Goal: Information Seeking & Learning: Learn about a topic

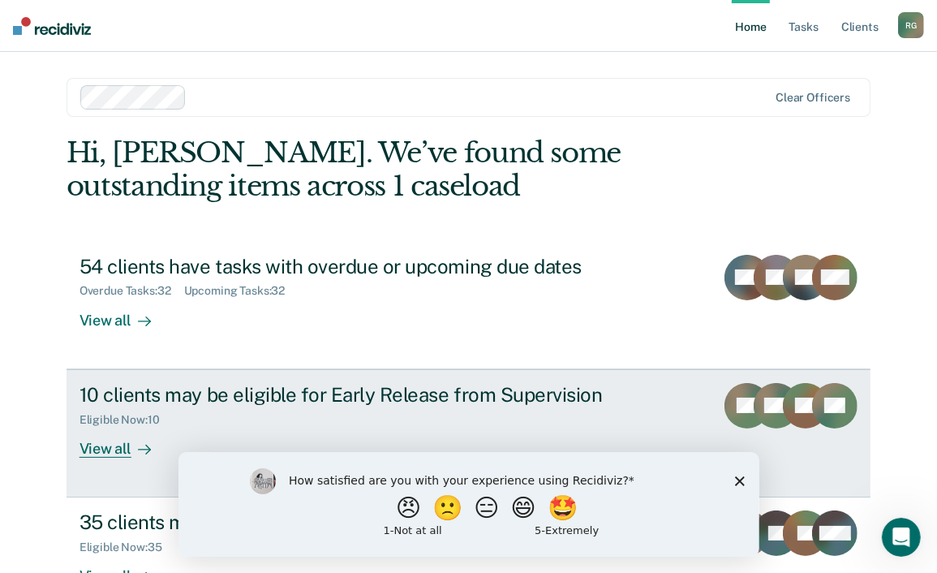
click at [430, 387] on div "10 clients may be eligible for Early Release from Supervision" at bounding box center [365, 395] width 570 height 24
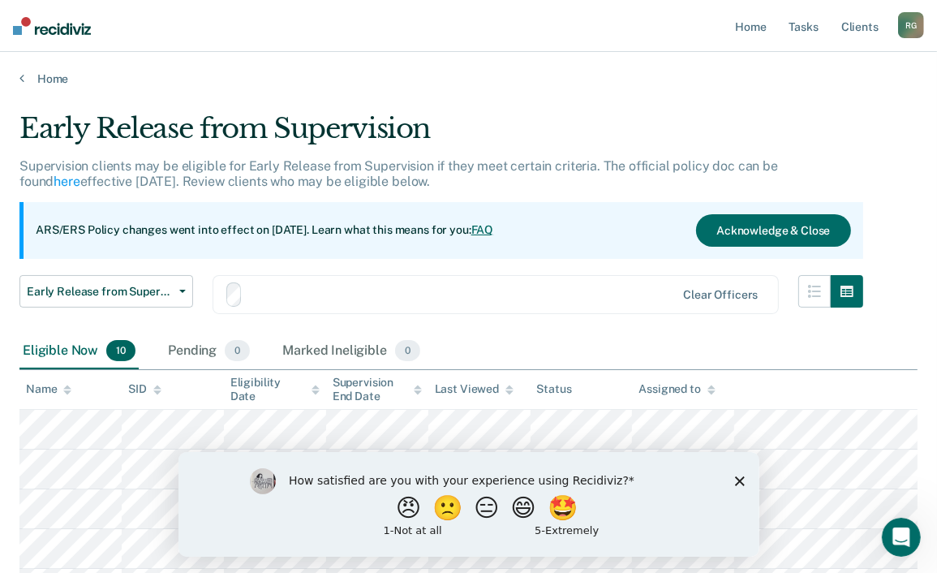
click at [430, 387] on th "Last Viewed" at bounding box center [479, 390] width 102 height 40
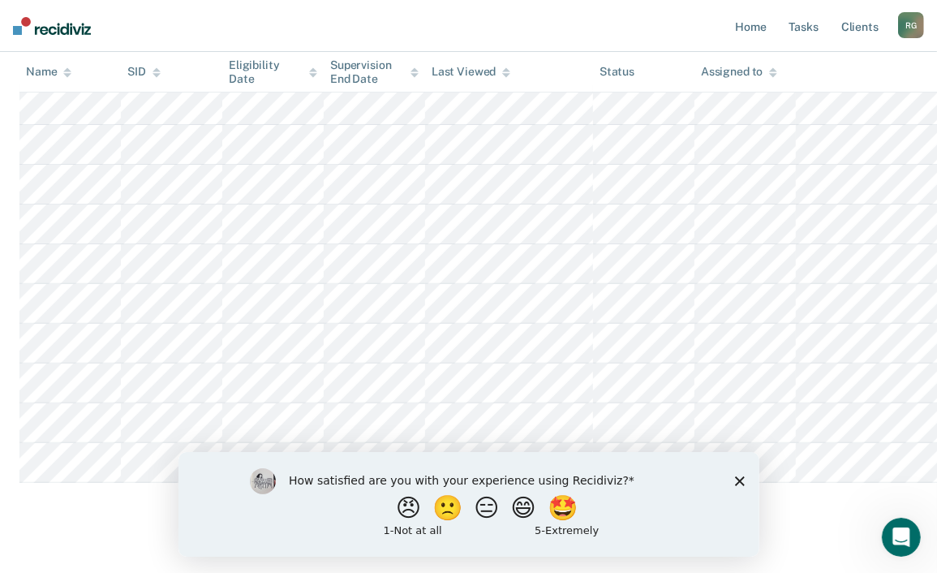
scroll to position [349, 0]
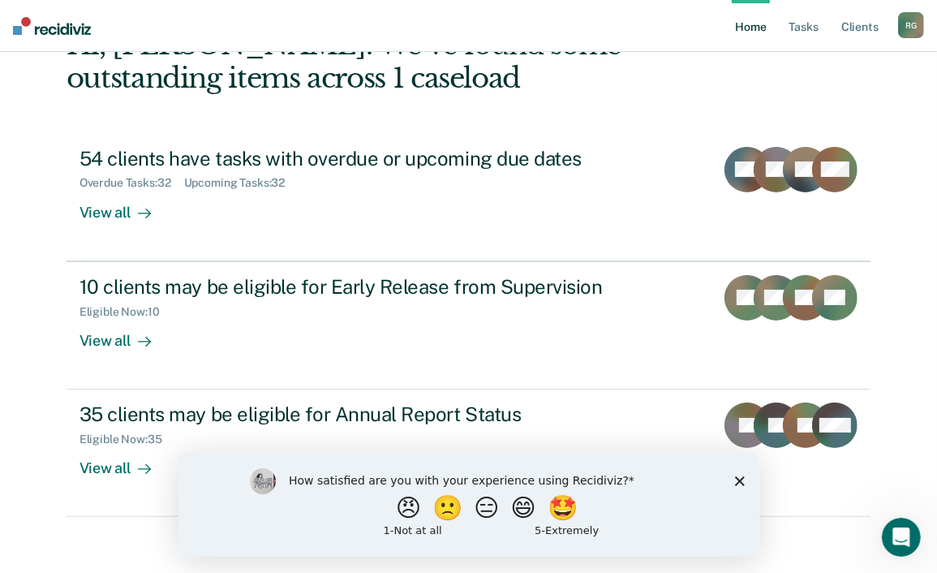
scroll to position [116, 0]
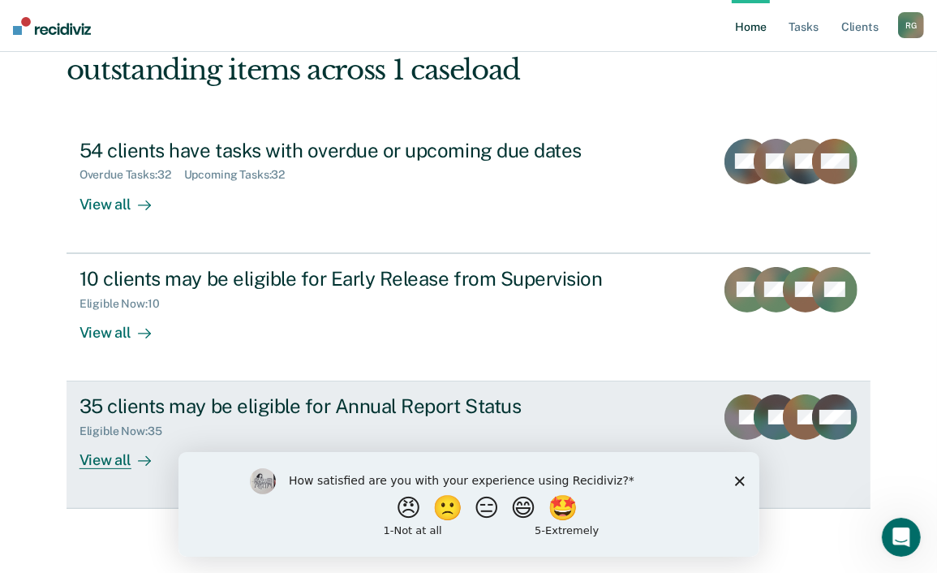
click at [83, 462] on div "View all" at bounding box center [125, 454] width 91 height 32
